Goal: Transaction & Acquisition: Book appointment/travel/reservation

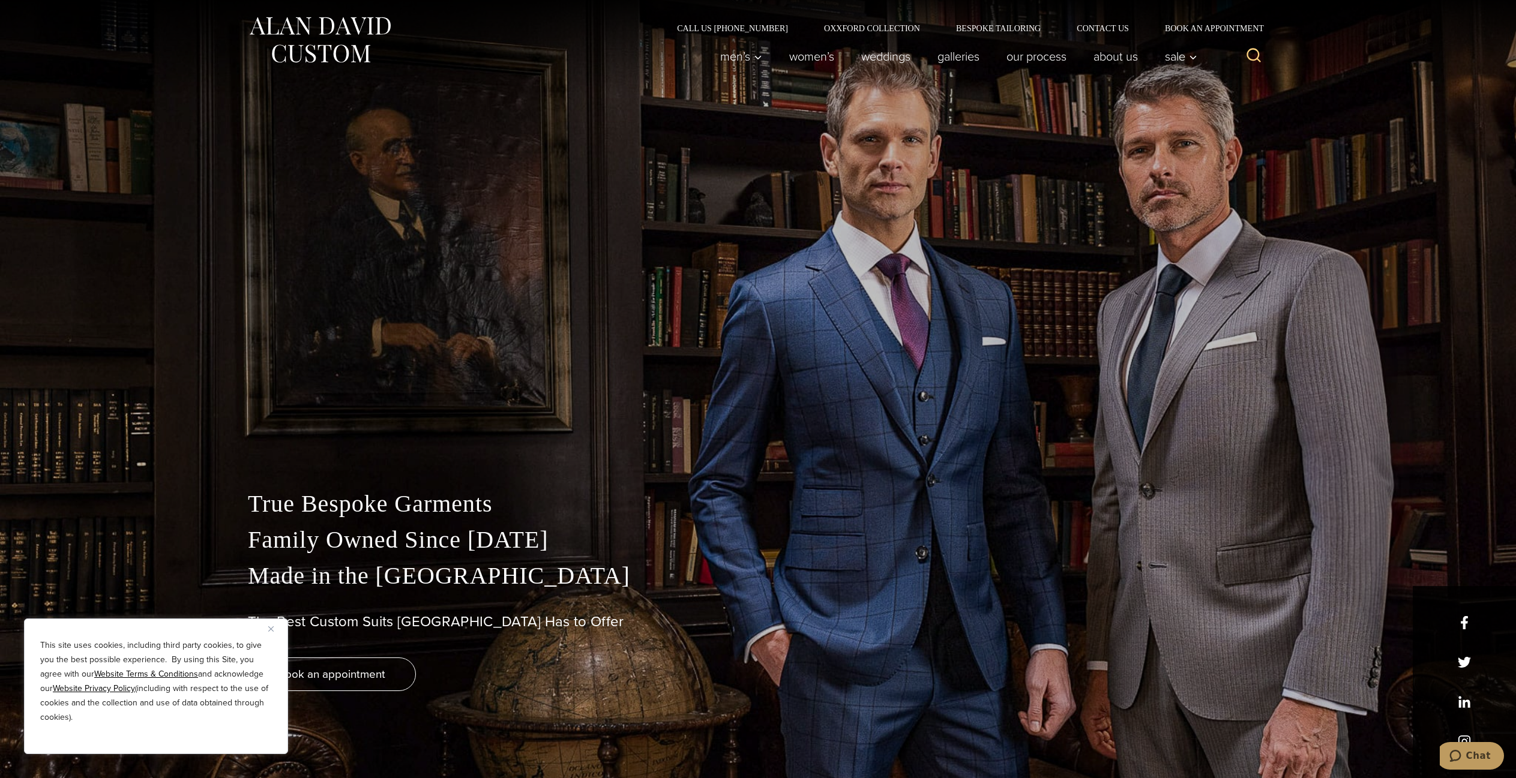
click at [269, 625] on button "Close" at bounding box center [275, 629] width 14 height 14
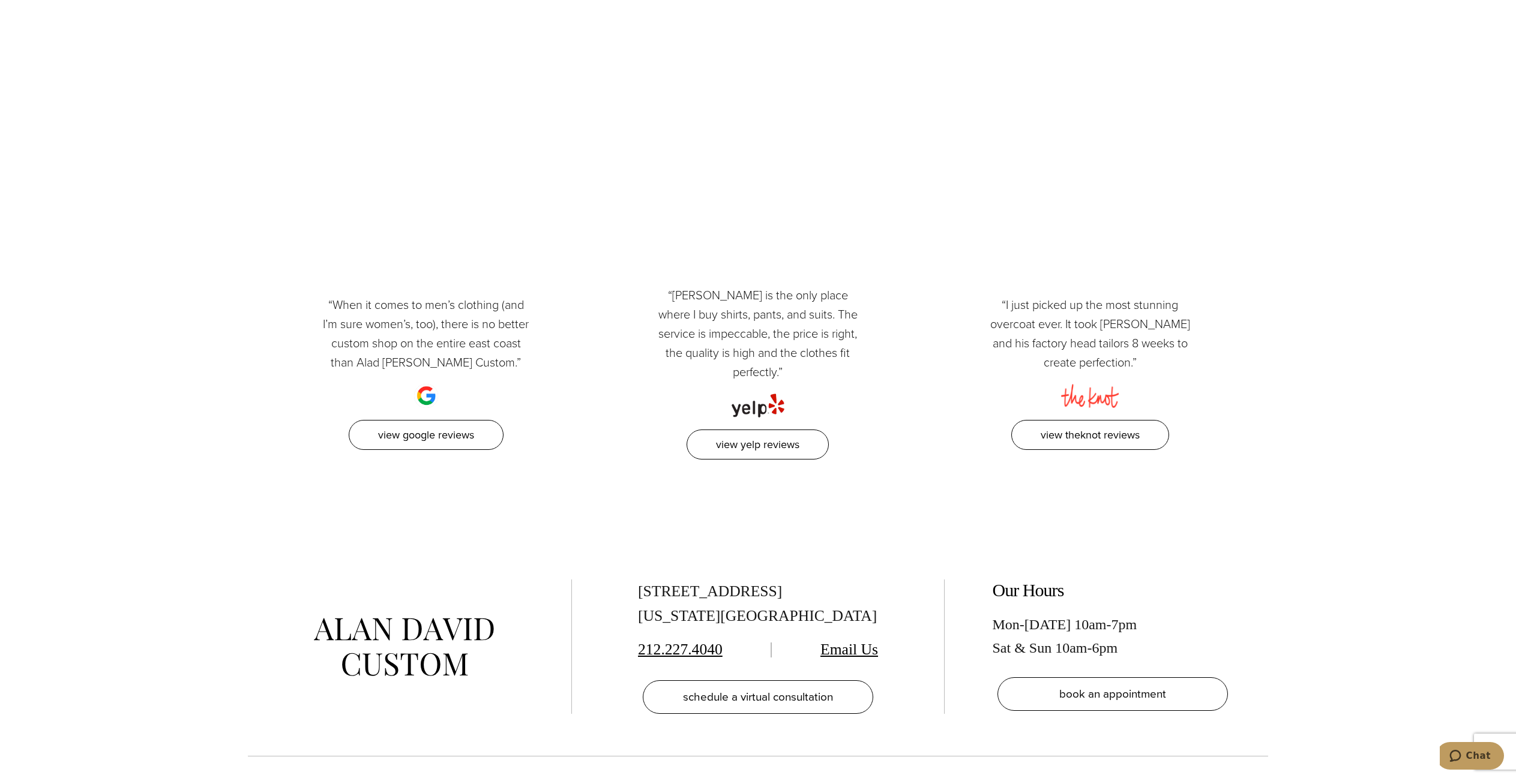
scroll to position [6242, 0]
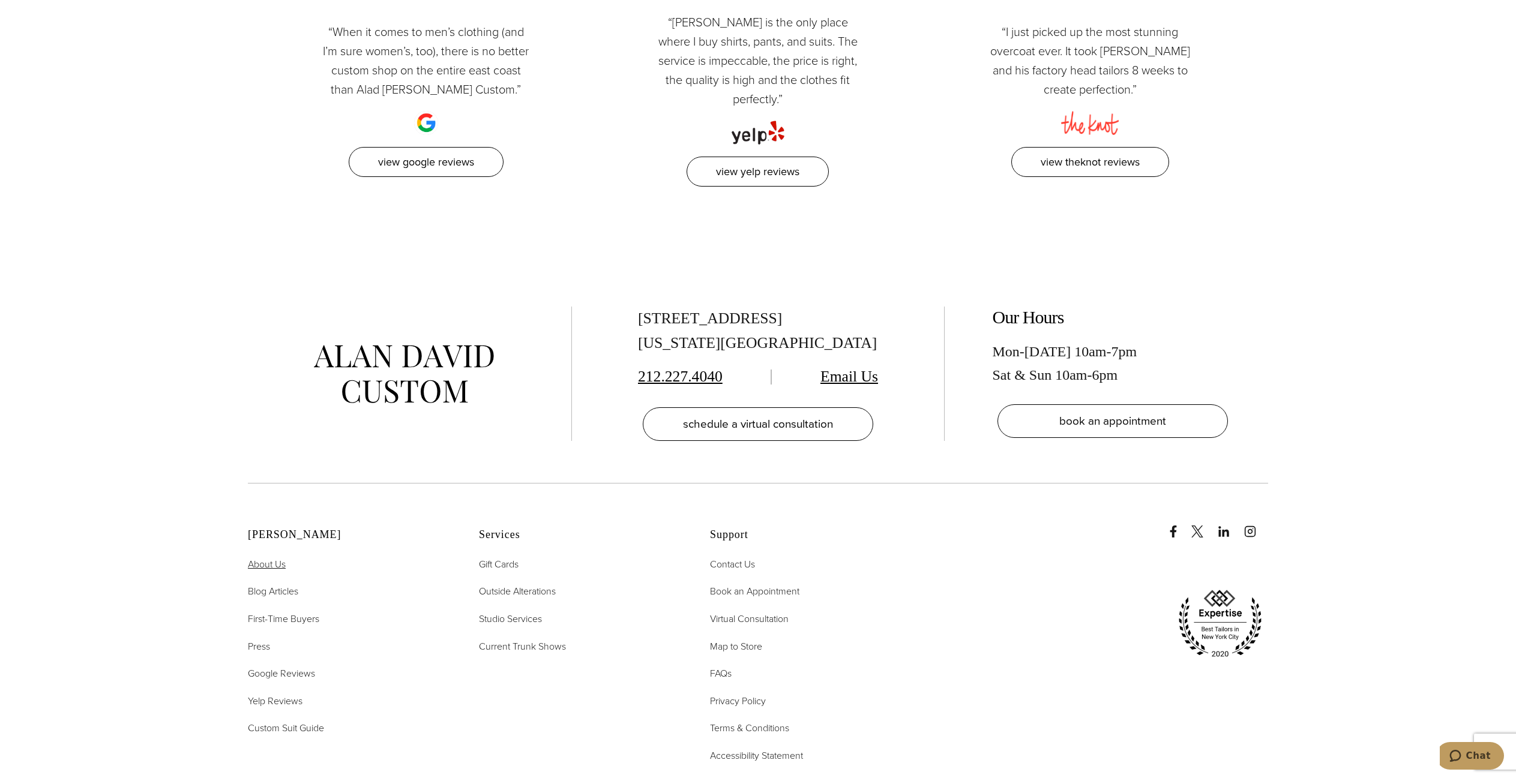
click at [276, 558] on span "About Us" at bounding box center [267, 565] width 38 height 14
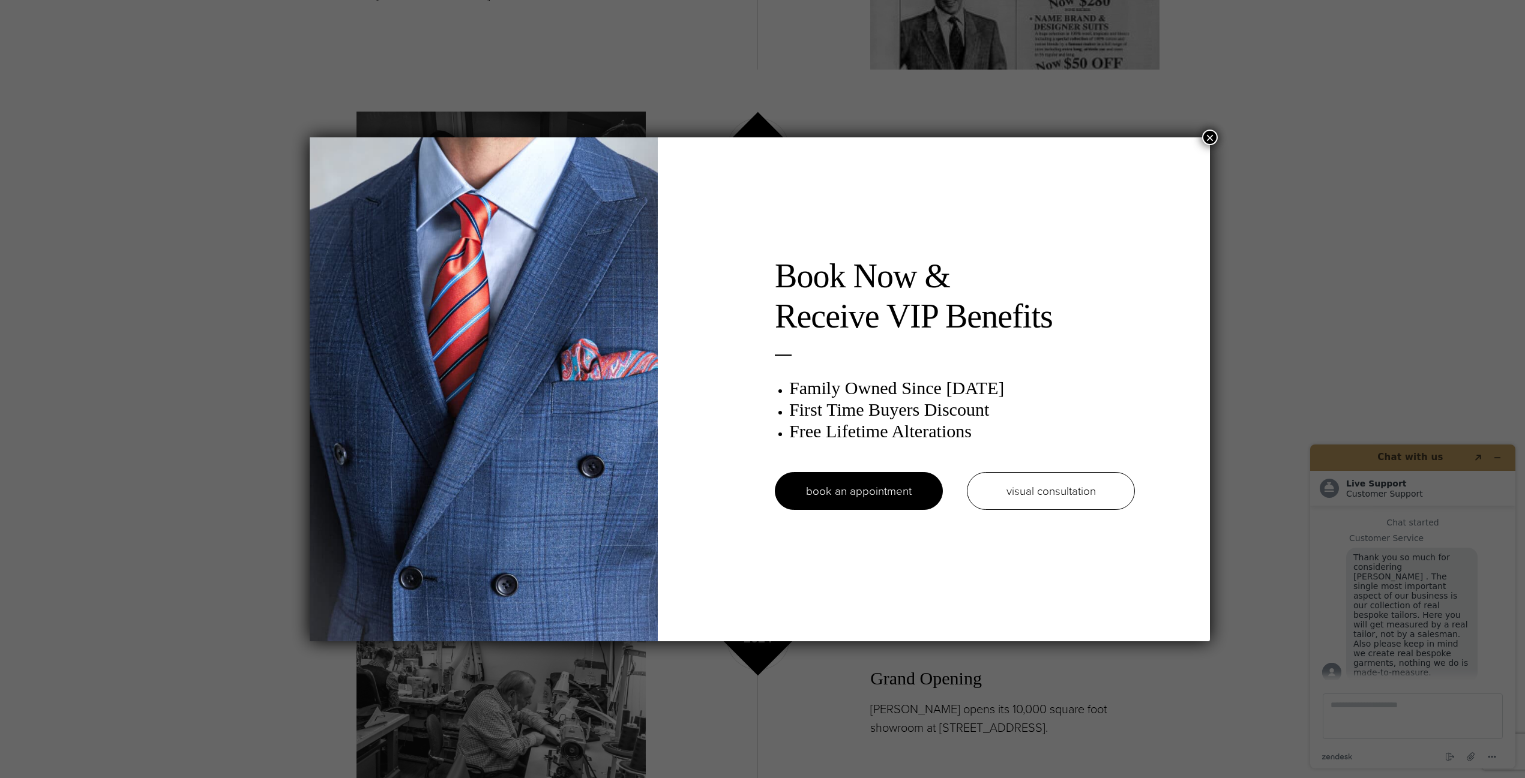
click at [1214, 138] on button "×" at bounding box center [1210, 138] width 16 height 16
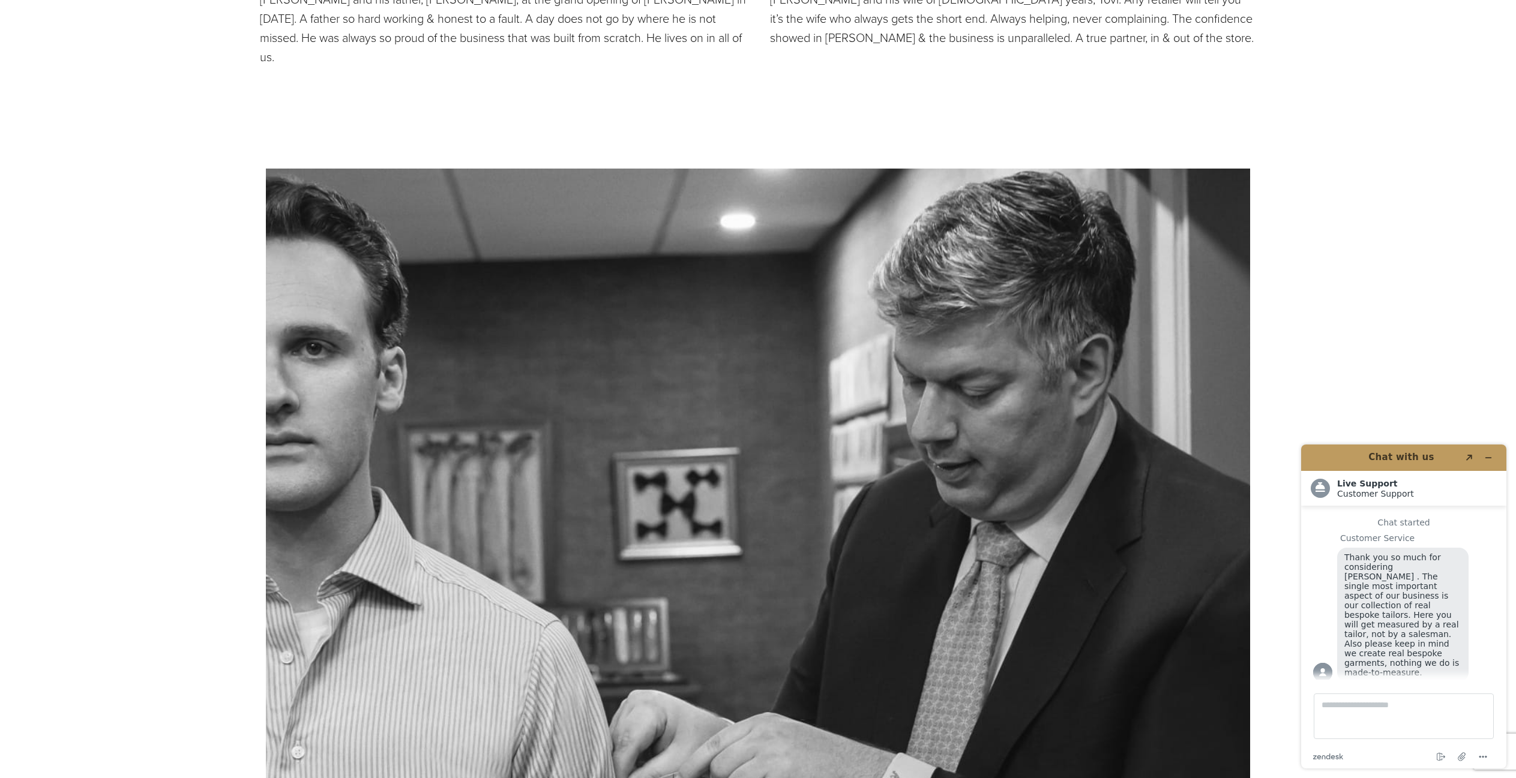
scroll to position [3841, 0]
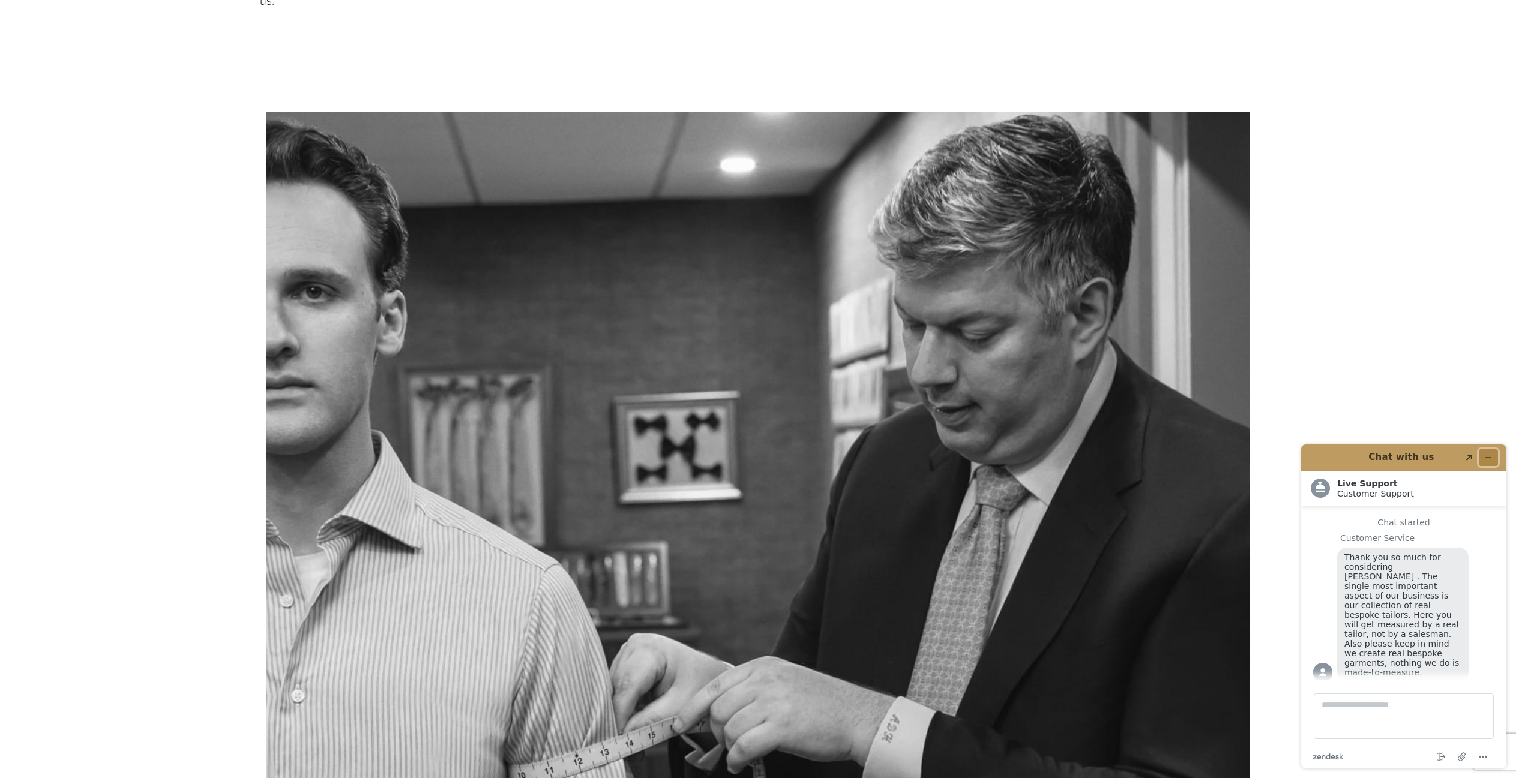
click at [1495, 457] on button "Minimize widget" at bounding box center [1488, 458] width 19 height 17
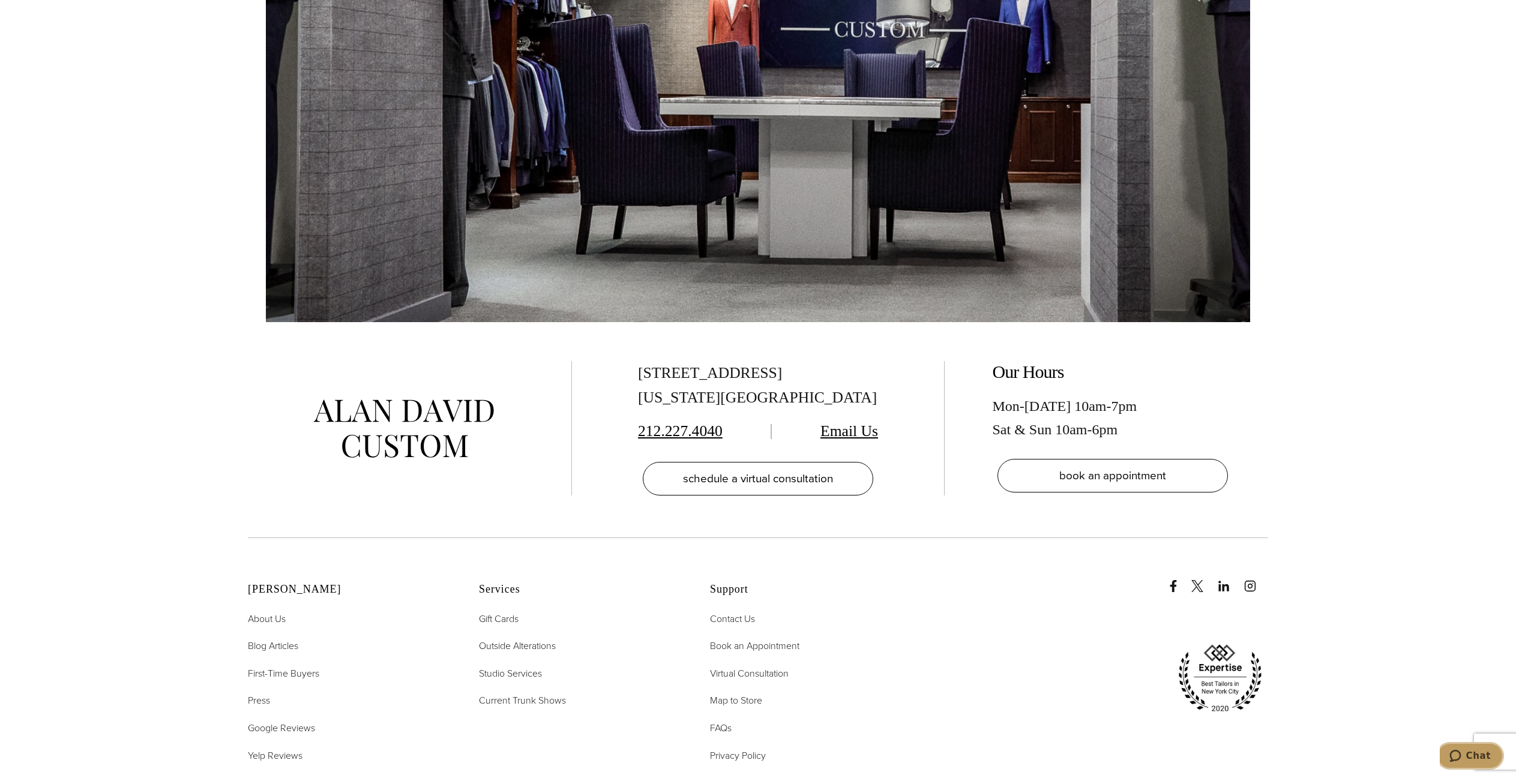
scroll to position [0, 0]
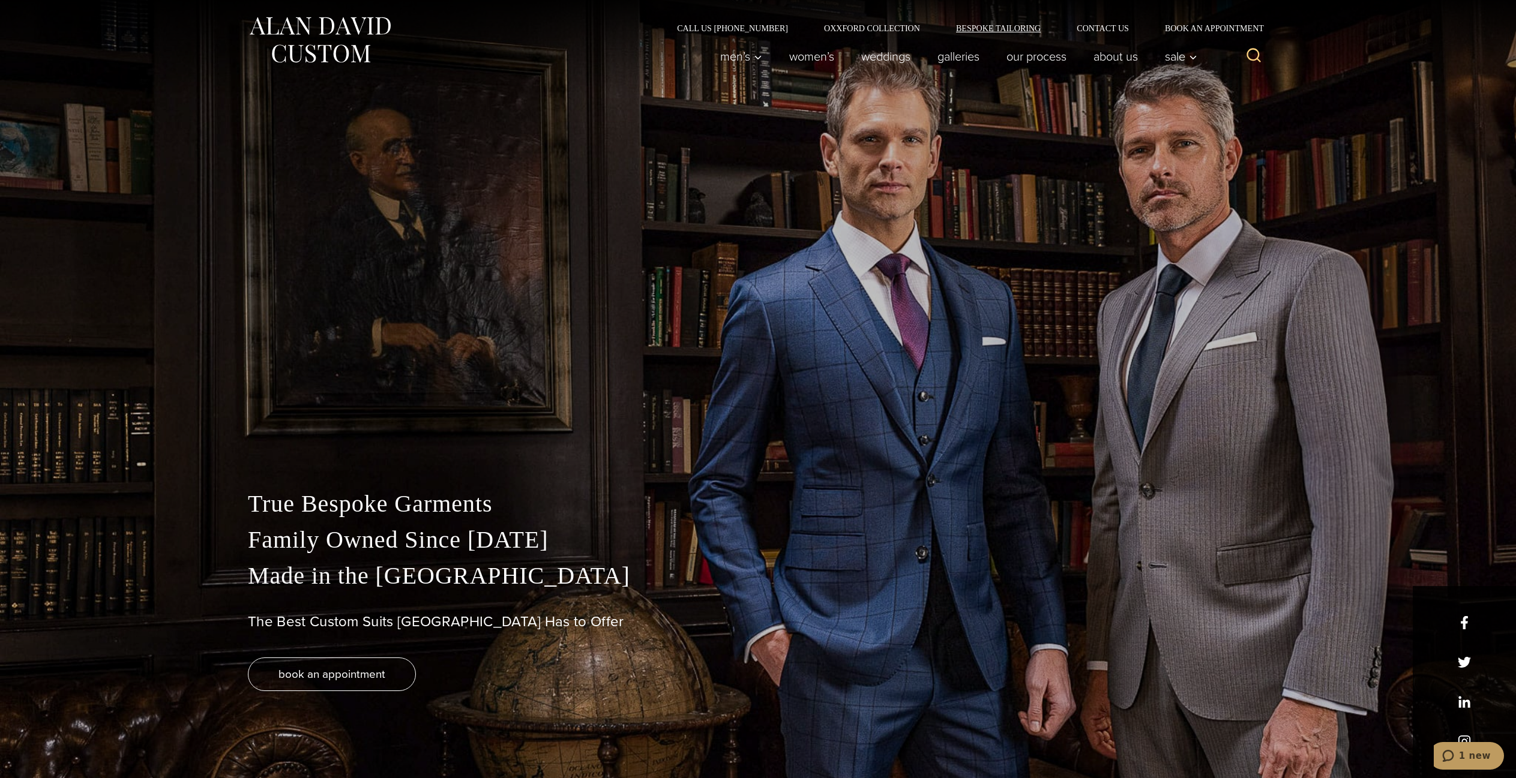
click at [1036, 29] on link "Bespoke Tailoring" at bounding box center [998, 28] width 121 height 8
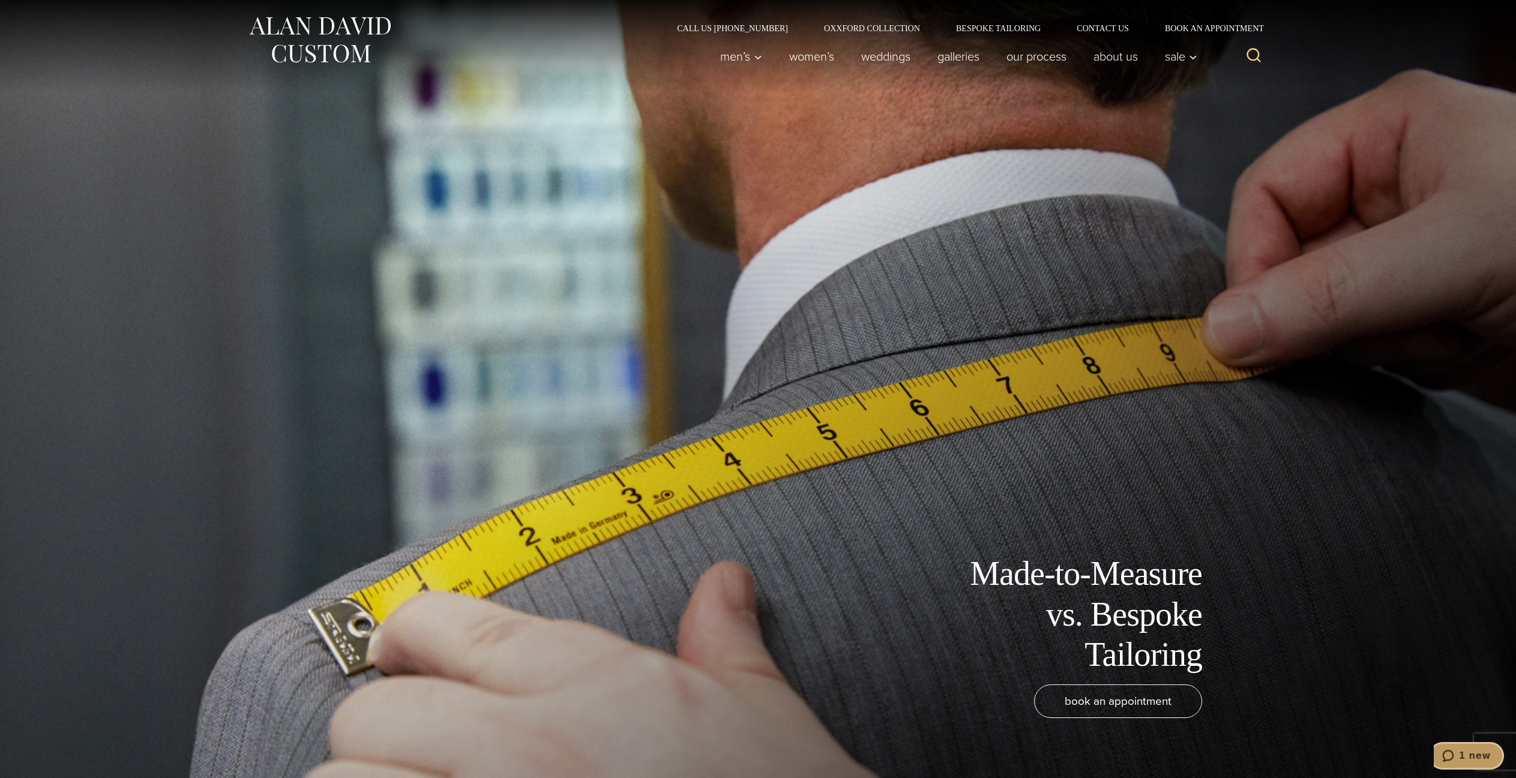
click at [1473, 755] on span "1 new" at bounding box center [1475, 756] width 32 height 11
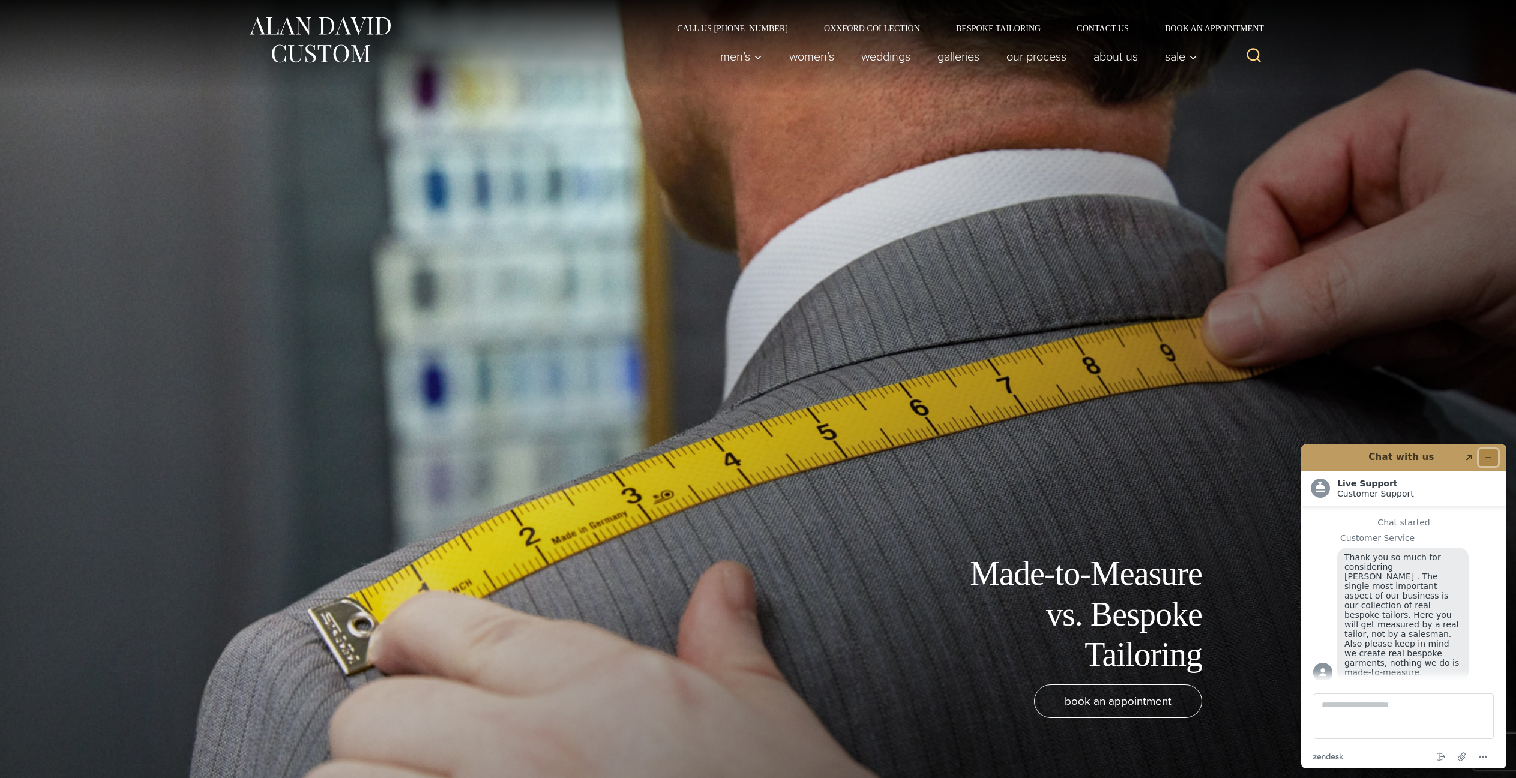
click at [1487, 456] on icon "Minimize widget" at bounding box center [1488, 458] width 8 height 8
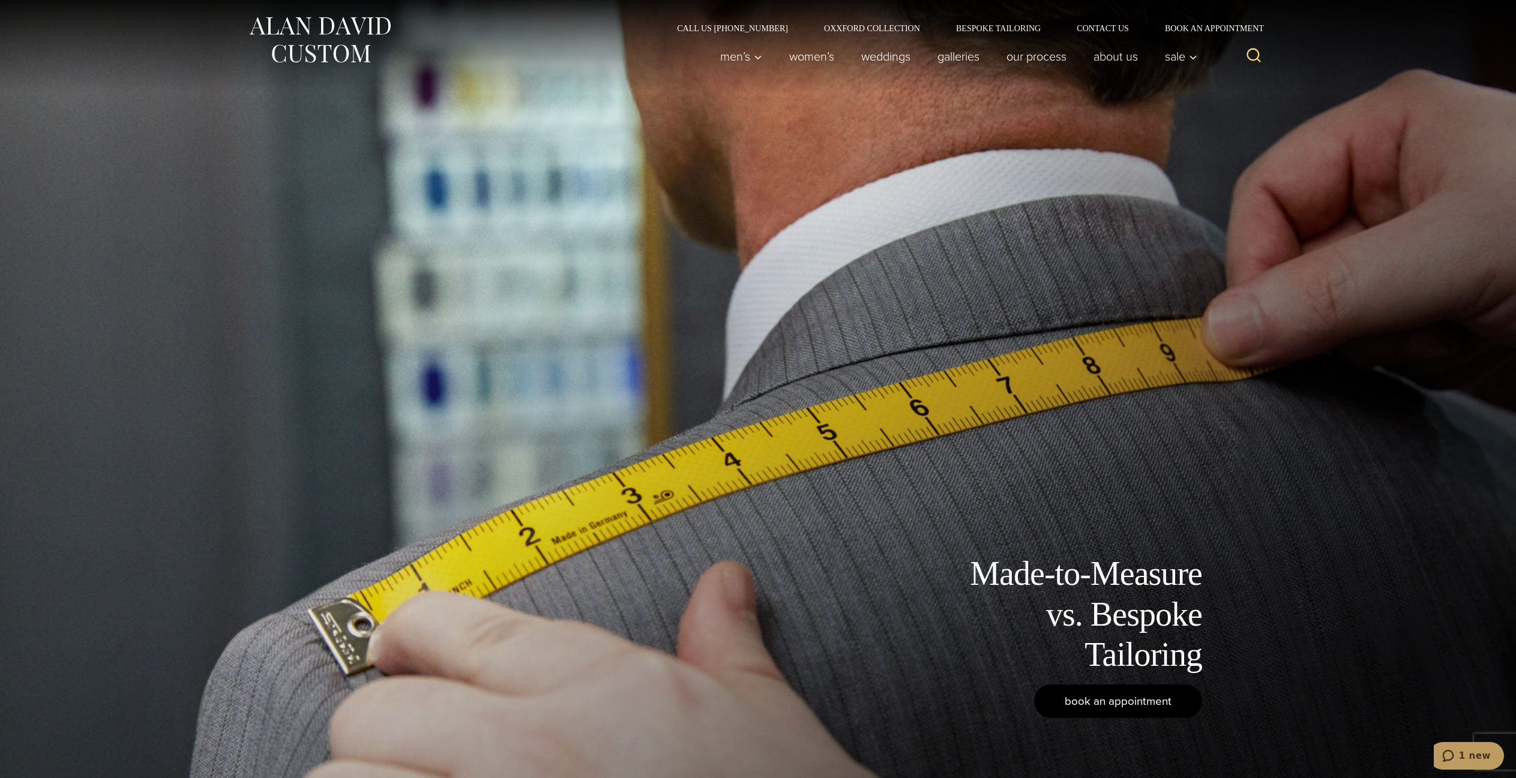
click at [1102, 702] on span "book an appointment" at bounding box center [1118, 701] width 107 height 17
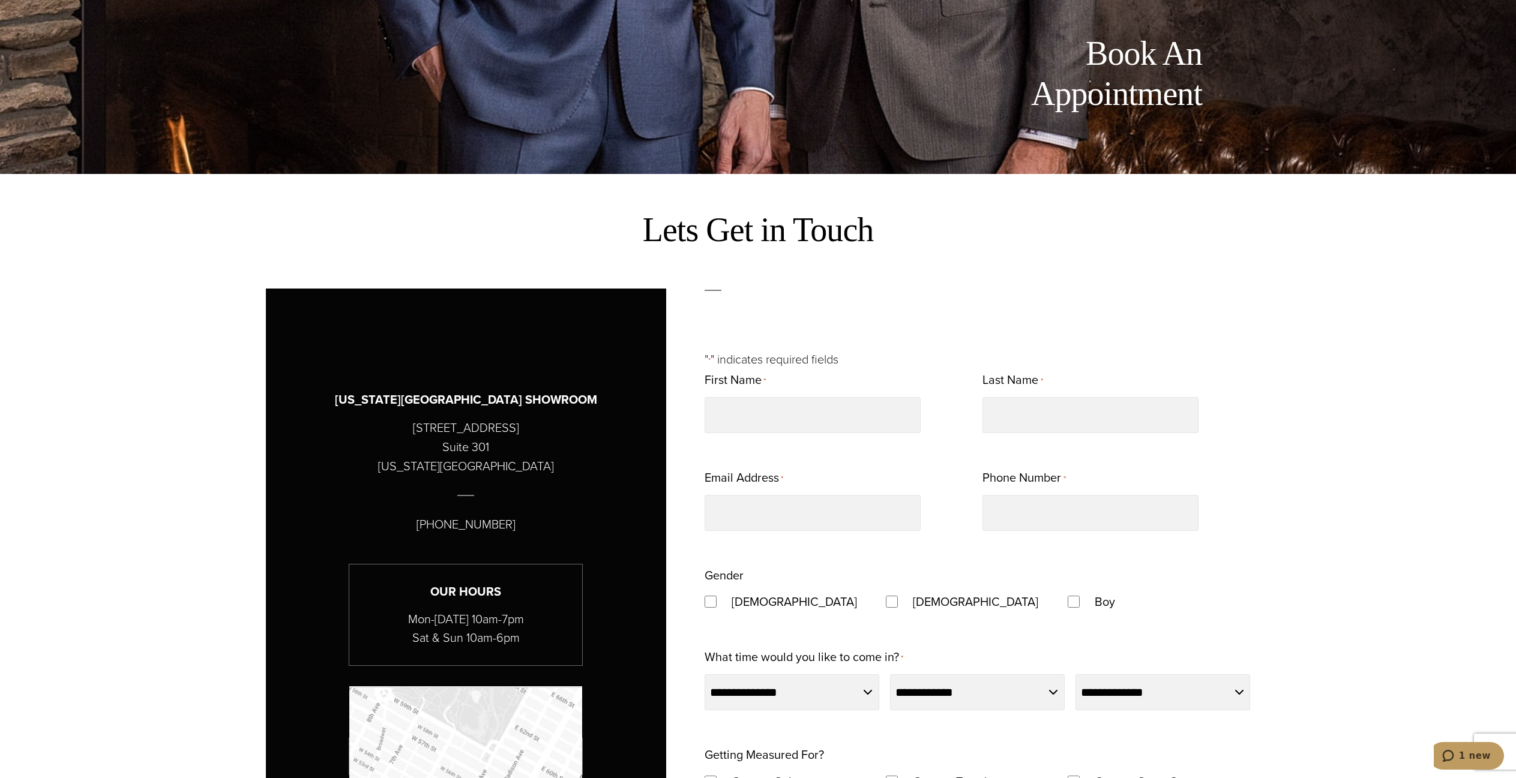
scroll to position [60, 0]
